Goal: Information Seeking & Learning: Understand process/instructions

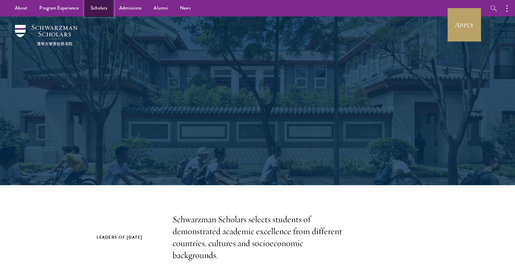
click at [98, 7] on link "Scholars" at bounding box center [99, 8] width 29 height 16
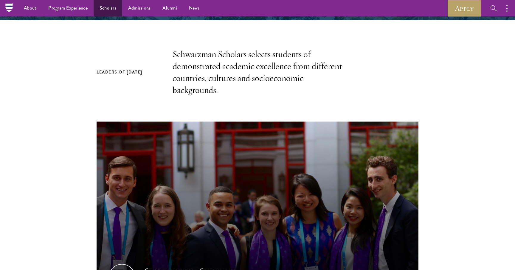
scroll to position [48, 0]
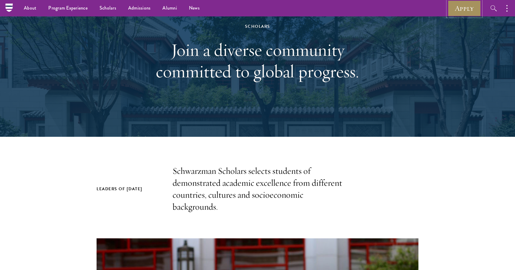
click at [460, 9] on link "Apply" at bounding box center [464, 8] width 33 height 16
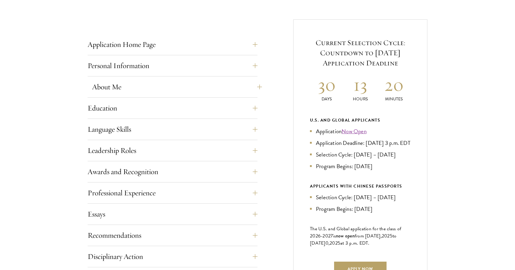
scroll to position [223, 0]
click at [121, 157] on button "Leadership Roles" at bounding box center [177, 150] width 170 height 14
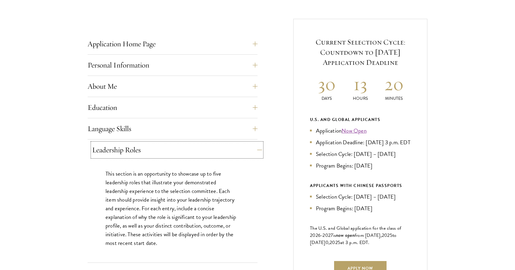
click at [126, 148] on button "Leadership Roles" at bounding box center [177, 150] width 170 height 14
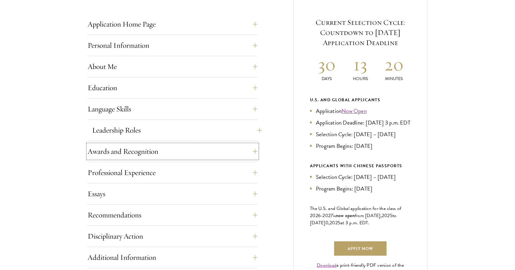
click at [126, 148] on button "Awards and Recognition" at bounding box center [173, 151] width 170 height 14
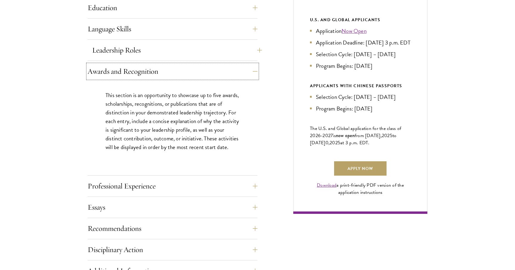
scroll to position [369, 0]
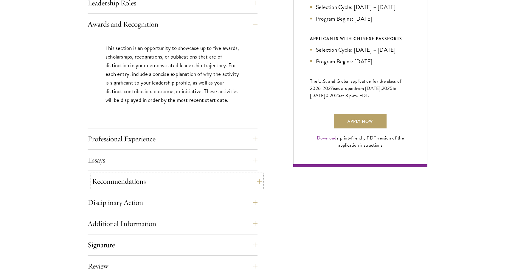
click at [123, 179] on button "Recommendations" at bounding box center [177, 181] width 170 height 14
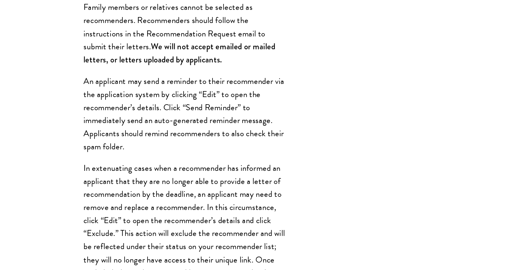
scroll to position [497, 0]
